Goal: Information Seeking & Learning: Compare options

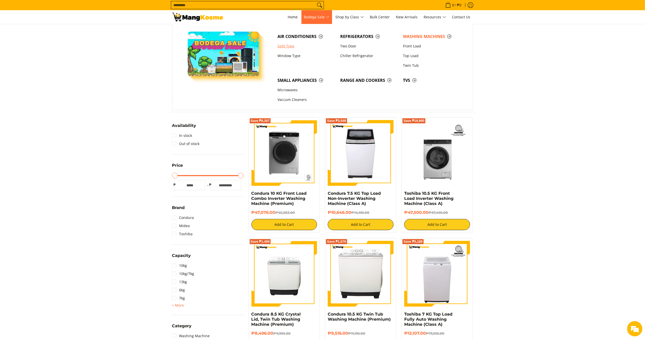
click at [290, 48] on link "Split Type" at bounding box center [306, 46] width 63 height 10
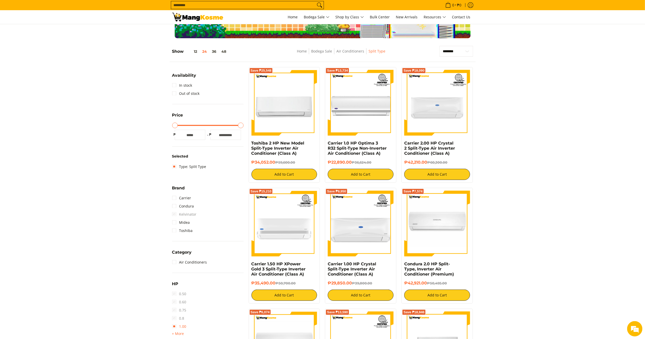
click at [175, 328] on link "1.00" at bounding box center [179, 327] width 14 height 8
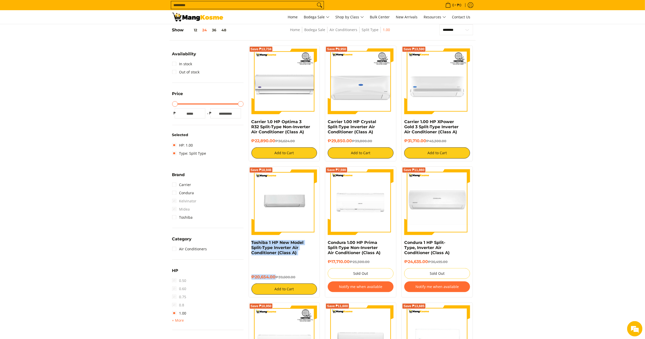
drag, startPoint x: 276, startPoint y: 276, endPoint x: 249, endPoint y: 244, distance: 42.0
click at [249, 244] on div "Save ₱18,946 Toshiba 1 HP New Model Split-Type Inverter Air Conditioner (Class …" at bounding box center [284, 232] width 71 height 131
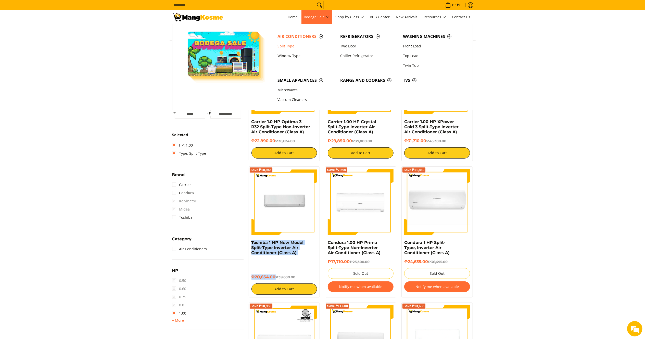
copy div "Toshiba 1 HP New Model Split-Type Inverter Air Conditioner (Class A) ₱20,654.00"
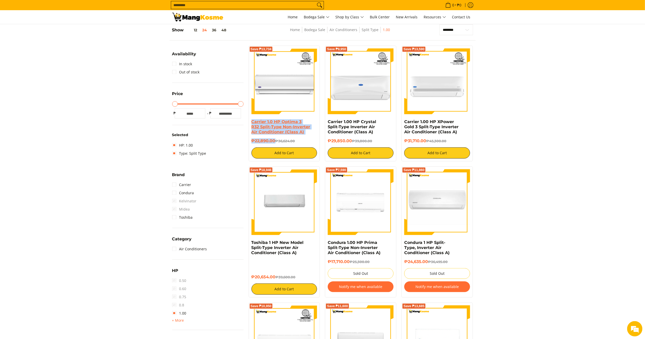
drag, startPoint x: 275, startPoint y: 141, endPoint x: 253, endPoint y: 121, distance: 29.3
click at [252, 121] on div "Carrier 1.0 HP Optima 3 R32 Split-Type Non-Inverter Air Conditioner (Class A) ₱…" at bounding box center [285, 138] width 66 height 39
copy div "Carrier 1.0 HP Optima 3 R32 Split-Type Non-Inverter Air Conditioner (Class A) ₱…"
drag, startPoint x: 353, startPoint y: 141, endPoint x: 314, endPoint y: 121, distance: 44.1
click at [326, 122] on div "Save ₱9,950 Carrier 1.00 HP Crystal Split-Type Inverter Air Conditioner (Class …" at bounding box center [360, 104] width 71 height 116
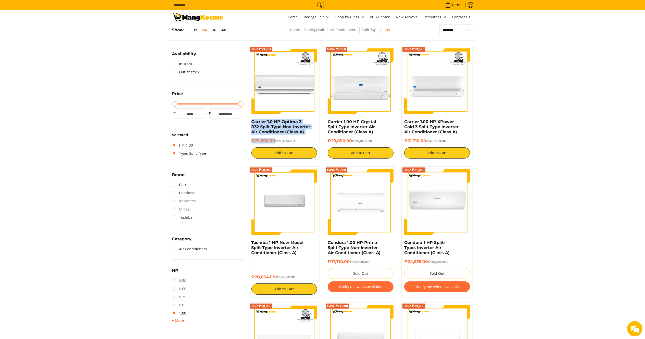
copy div "Carrier 1.00 HP Crystal Split-Type Inverter Air Conditioner (Class A) ₱29,850.00"
drag, startPoint x: 427, startPoint y: 141, endPoint x: 405, endPoint y: 121, distance: 29.8
click at [404, 121] on div "Save ₱13,590 Carrier 1.00 HP XPower Gold 3 Split-Type Inverter Air Conditioner …" at bounding box center [437, 104] width 71 height 116
copy div "Carrier 1.00 HP XPower Gold 3 Split-Type Inverter Air Conditioner (Class A) ₱31…"
